Goal: Information Seeking & Learning: Learn about a topic

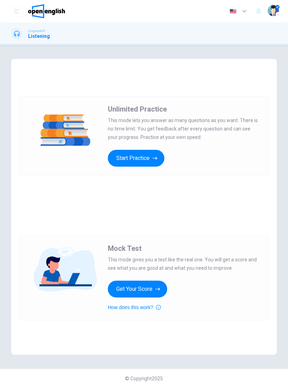
click at [142, 164] on button "Start Practice" at bounding box center [136, 158] width 56 height 17
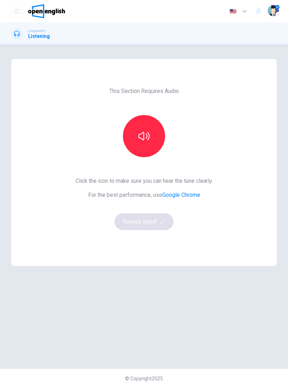
click at [153, 139] on button "button" at bounding box center [144, 136] width 42 height 42
click at [156, 221] on button "Sounds good!" at bounding box center [143, 221] width 59 height 17
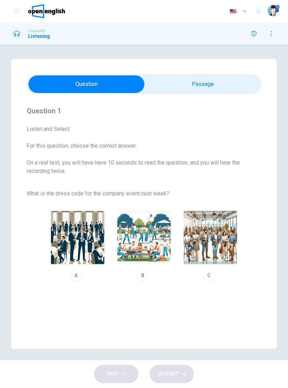
click at [68, 238] on img "button" at bounding box center [77, 237] width 53 height 53
click at [181, 369] on button "SUBMIT" at bounding box center [171, 374] width 44 height 18
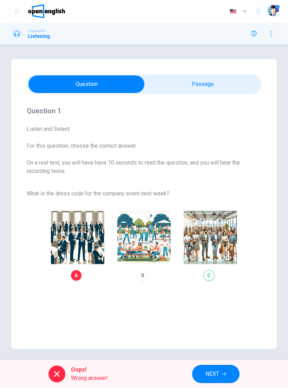
click at [213, 231] on div "A B C" at bounding box center [144, 245] width 234 height 79
click at [213, 251] on div "A B C" at bounding box center [144, 245] width 234 height 79
click at [216, 375] on span "NEXT" at bounding box center [212, 374] width 14 height 10
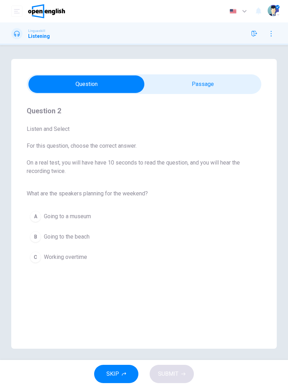
click at [34, 237] on div "B" at bounding box center [35, 236] width 11 height 11
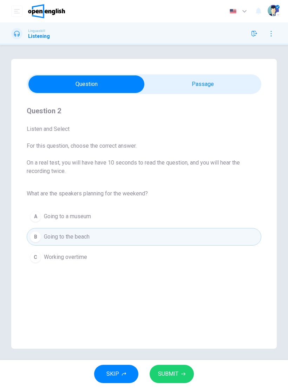
click at [181, 370] on button "SUBMIT" at bounding box center [171, 374] width 44 height 18
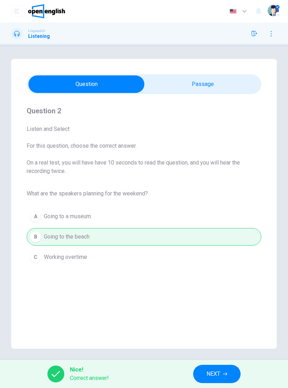
click at [221, 372] on button "NEXT" at bounding box center [216, 374] width 47 height 18
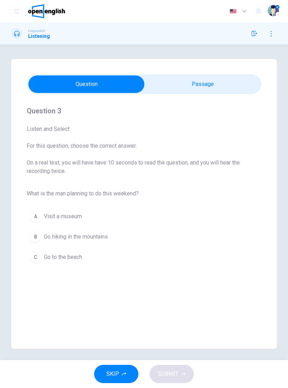
click at [38, 216] on div "A" at bounding box center [35, 216] width 11 height 11
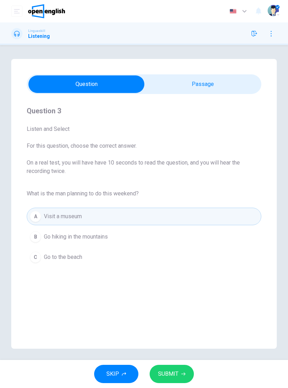
click at [175, 372] on span "SUBMIT" at bounding box center [168, 374] width 20 height 10
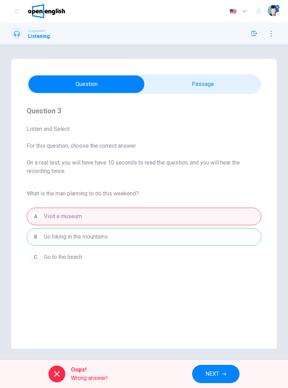
click at [218, 374] on span "NEXT" at bounding box center [212, 374] width 14 height 10
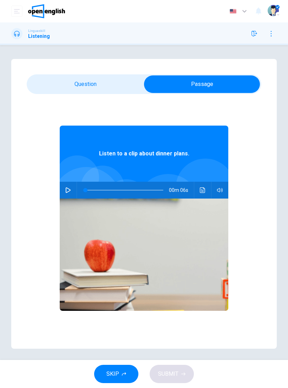
click at [69, 187] on icon "button" at bounding box center [68, 190] width 6 height 6
type input "**"
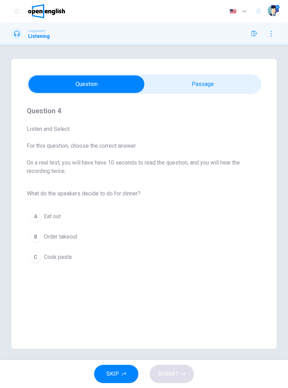
click at [39, 260] on div "C" at bounding box center [35, 257] width 11 height 11
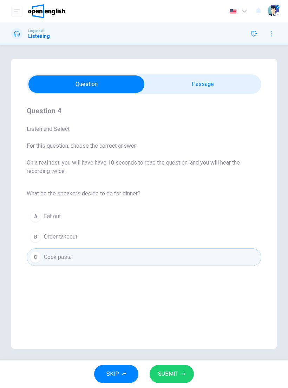
click at [182, 374] on icon "button" at bounding box center [183, 374] width 4 height 3
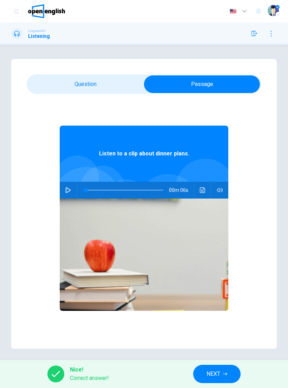
click at [73, 188] on button "button" at bounding box center [67, 190] width 11 height 17
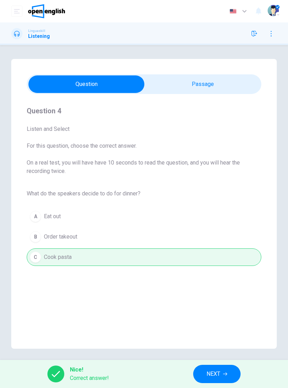
click at [217, 377] on span "NEXT" at bounding box center [213, 374] width 14 height 10
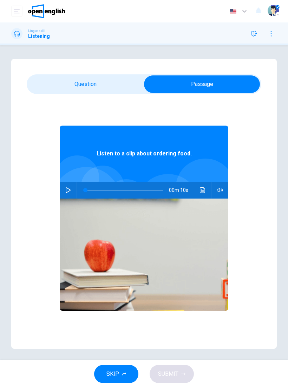
click at [70, 188] on icon "button" at bounding box center [68, 190] width 6 height 6
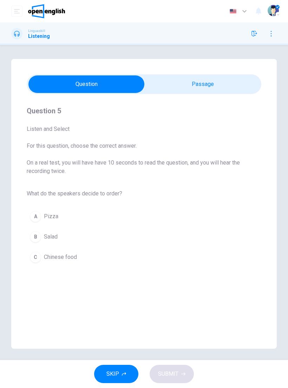
click at [35, 233] on div "B" at bounding box center [35, 236] width 11 height 11
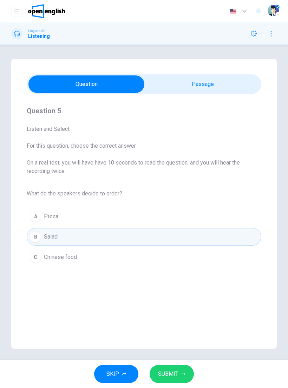
click at [176, 372] on span "SUBMIT" at bounding box center [168, 374] width 20 height 10
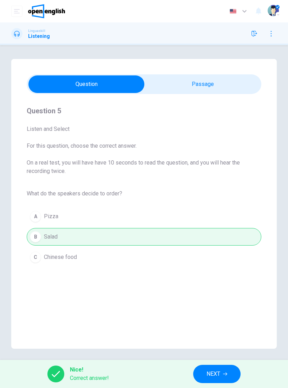
click at [218, 377] on span "NEXT" at bounding box center [213, 374] width 14 height 10
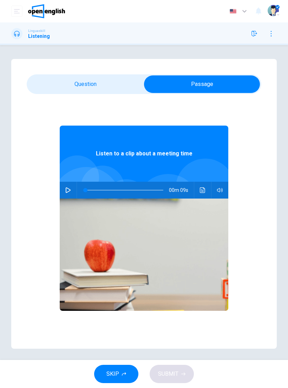
click at [72, 193] on button "button" at bounding box center [67, 190] width 11 height 17
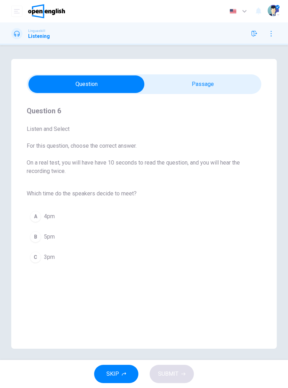
click at [37, 258] on div "C" at bounding box center [35, 257] width 11 height 11
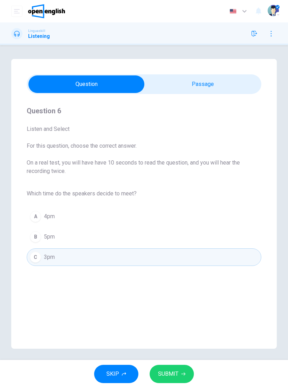
click at [184, 374] on icon "button" at bounding box center [183, 374] width 4 height 3
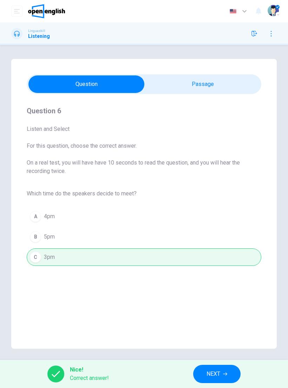
click at [221, 375] on button "NEXT" at bounding box center [216, 374] width 47 height 18
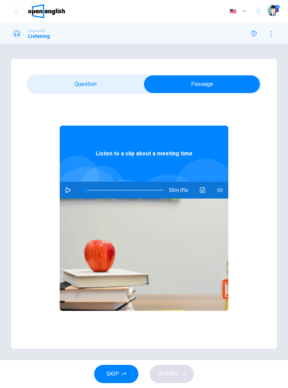
click at [73, 187] on button "button" at bounding box center [67, 190] width 11 height 17
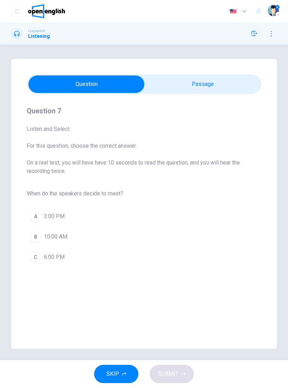
click at [33, 217] on div "A" at bounding box center [35, 216] width 11 height 11
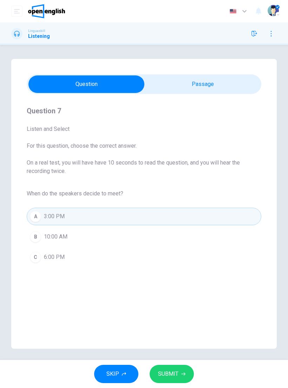
click at [182, 375] on icon "button" at bounding box center [183, 374] width 4 height 4
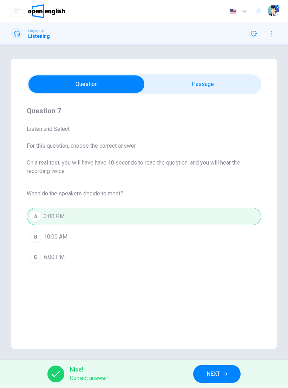
click at [221, 377] on button "NEXT" at bounding box center [216, 374] width 47 height 18
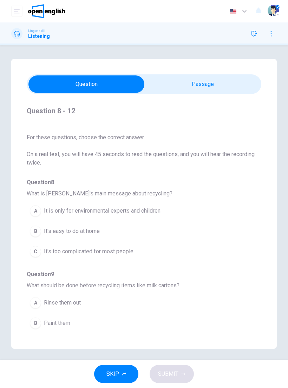
click at [225, 96] on div "Question 8 - 12 For these questions, choose the correct answer. On a real test,…" at bounding box center [143, 204] width 265 height 290
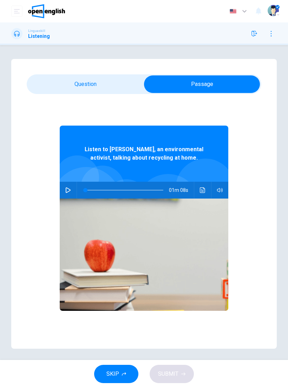
click at [68, 194] on button "button" at bounding box center [67, 190] width 11 height 17
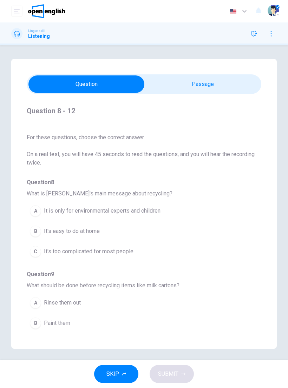
click at [33, 231] on div "B" at bounding box center [35, 231] width 11 height 11
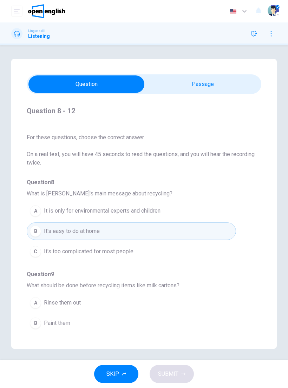
click at [34, 301] on div "A" at bounding box center [35, 302] width 11 height 11
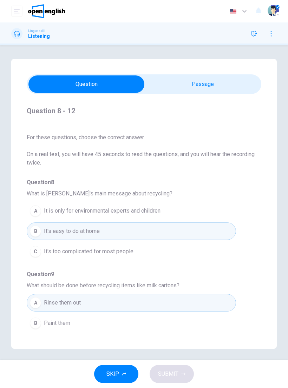
click at [128, 374] on button "SKIP" at bounding box center [116, 374] width 44 height 18
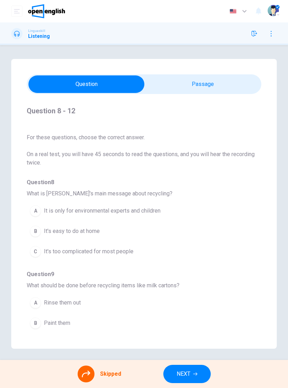
click at [14, 256] on div "Question 8 - 12 For these questions, choose the correct answer. On a real test,…" at bounding box center [143, 204] width 265 height 290
click at [98, 374] on div "Skipped" at bounding box center [100, 374] width 44 height 17
click at [93, 367] on div "Skipped" at bounding box center [100, 374] width 44 height 17
click at [93, 366] on div "Skipped" at bounding box center [100, 374] width 44 height 17
click at [97, 374] on div "Skipped" at bounding box center [100, 374] width 44 height 17
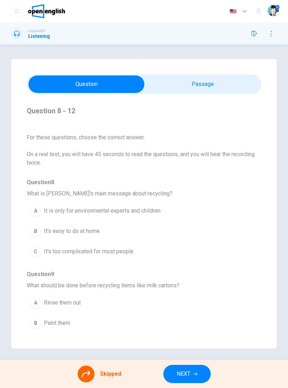
click at [119, 372] on span "Skipped" at bounding box center [110, 374] width 21 height 6
click at [96, 374] on div "Skipped" at bounding box center [100, 374] width 44 height 17
click at [91, 372] on div at bounding box center [86, 374] width 17 height 17
click at [189, 367] on button "NEXT" at bounding box center [186, 374] width 47 height 18
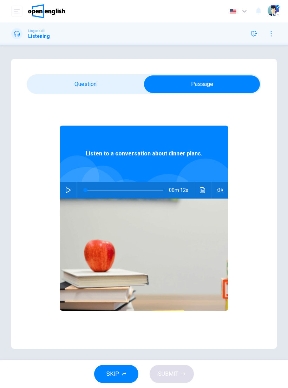
click at [71, 192] on button "button" at bounding box center [67, 190] width 11 height 17
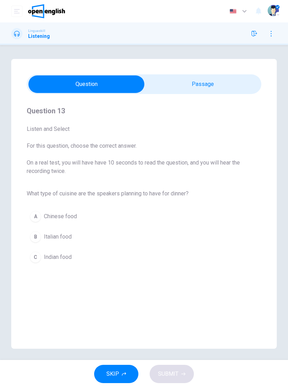
click at [38, 240] on div "B" at bounding box center [35, 236] width 11 height 11
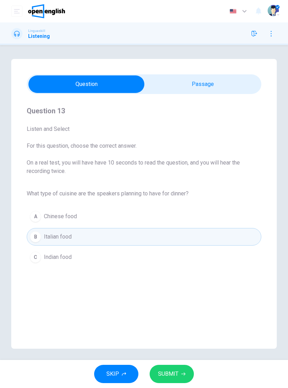
click at [179, 377] on button "SUBMIT" at bounding box center [171, 374] width 44 height 18
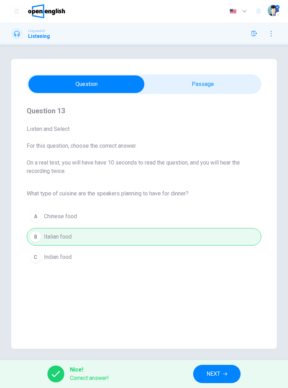
click at [212, 377] on span "NEXT" at bounding box center [213, 374] width 14 height 10
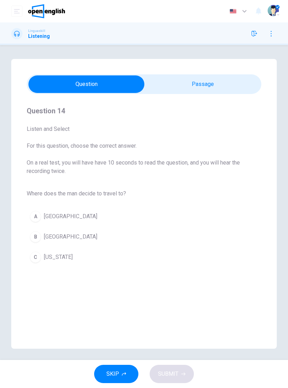
click at [253, 34] on icon "button" at bounding box center [254, 34] width 6 height 6
